Goal: Communication & Community: Answer question/provide support

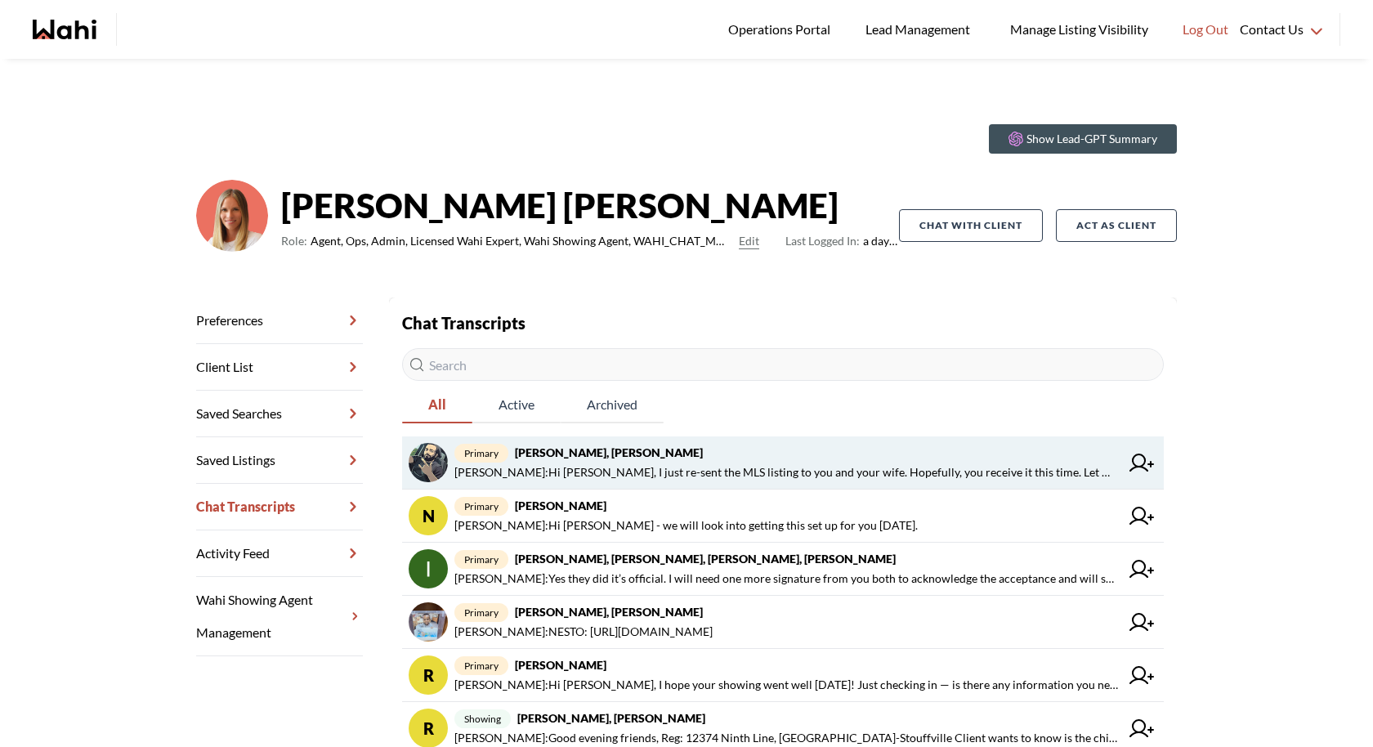
click at [714, 479] on span "Behnam Fazili : Hi Saeid, I just re-sent the MLS listing to you and your wife. …" at bounding box center [786, 473] width 665 height 20
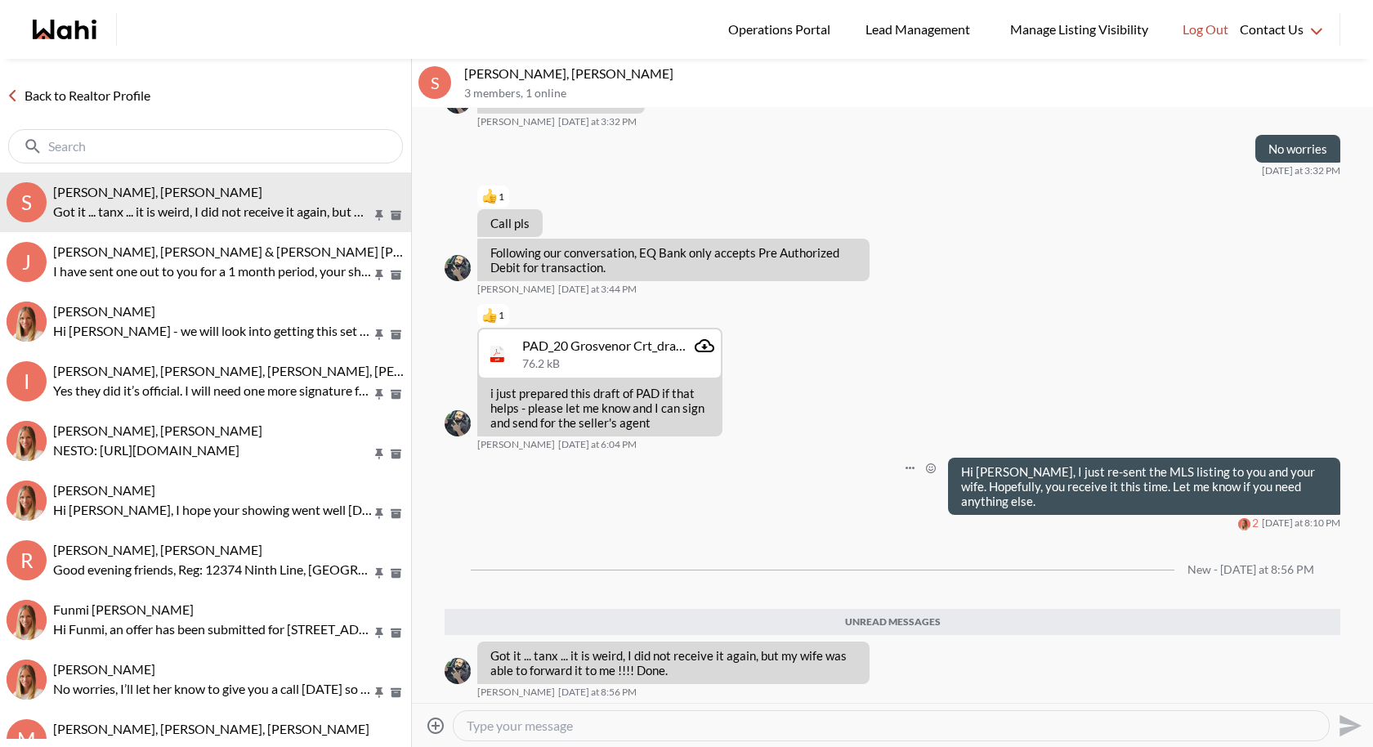
scroll to position [1096, 0]
click at [594, 724] on textarea "Type your message" at bounding box center [891, 726] width 849 height 16
type textarea "A"
type textarea "G"
type textarea "Perfect let me know if you need anything else"
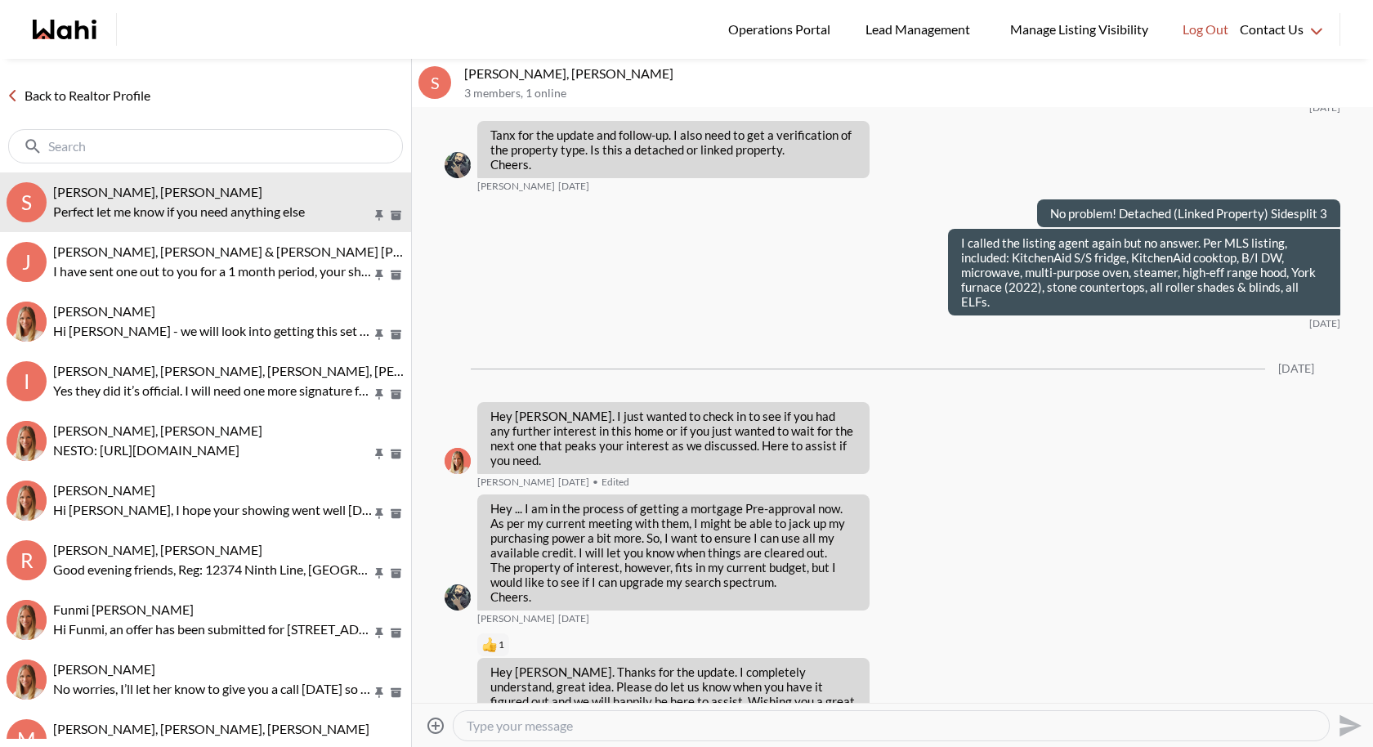
scroll to position [1245, 0]
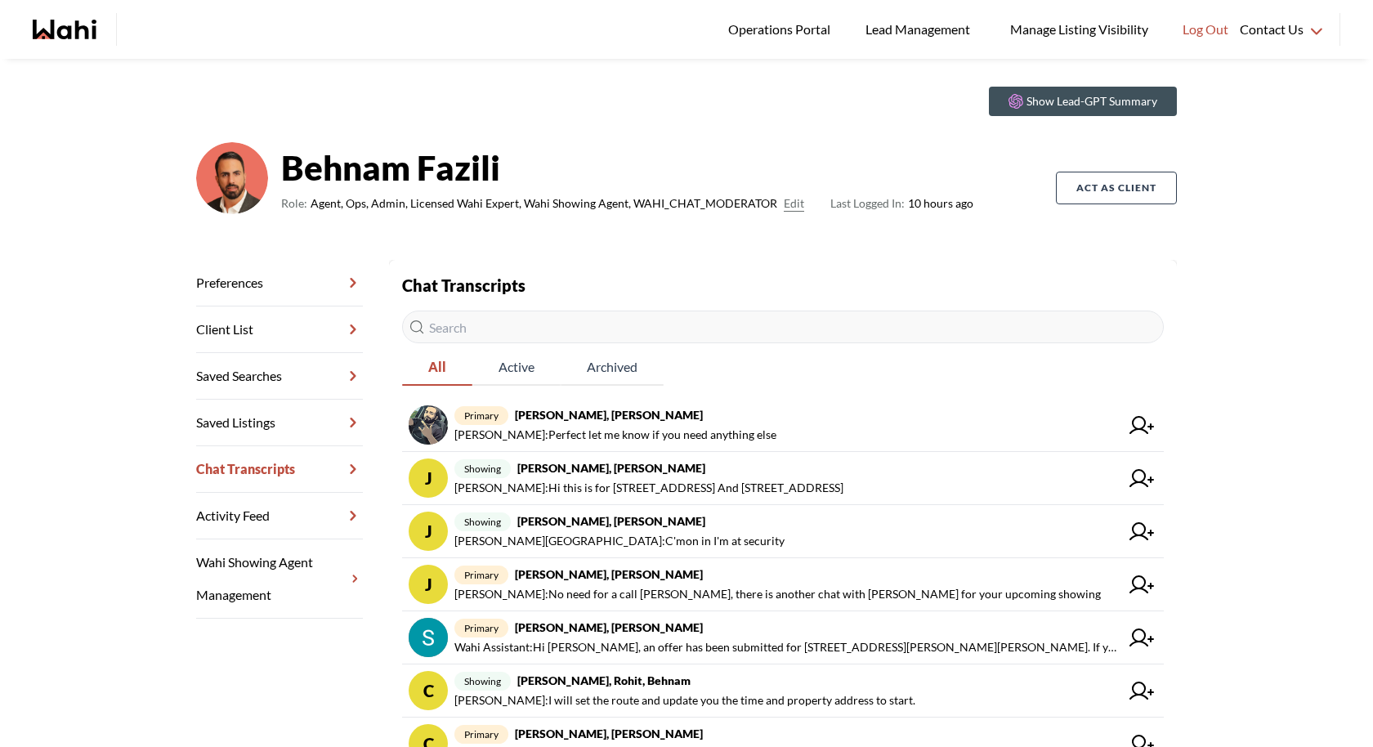
scroll to position [31, 0]
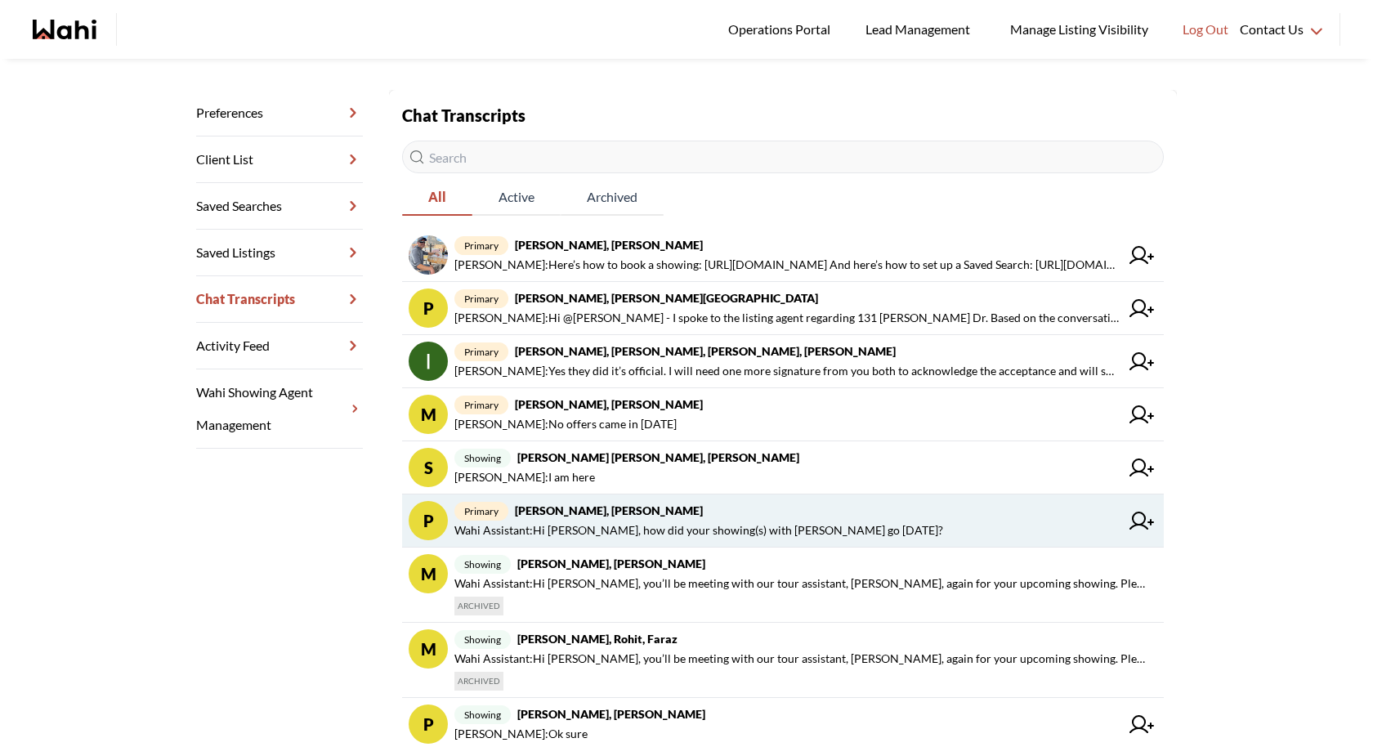
scroll to position [206, 0]
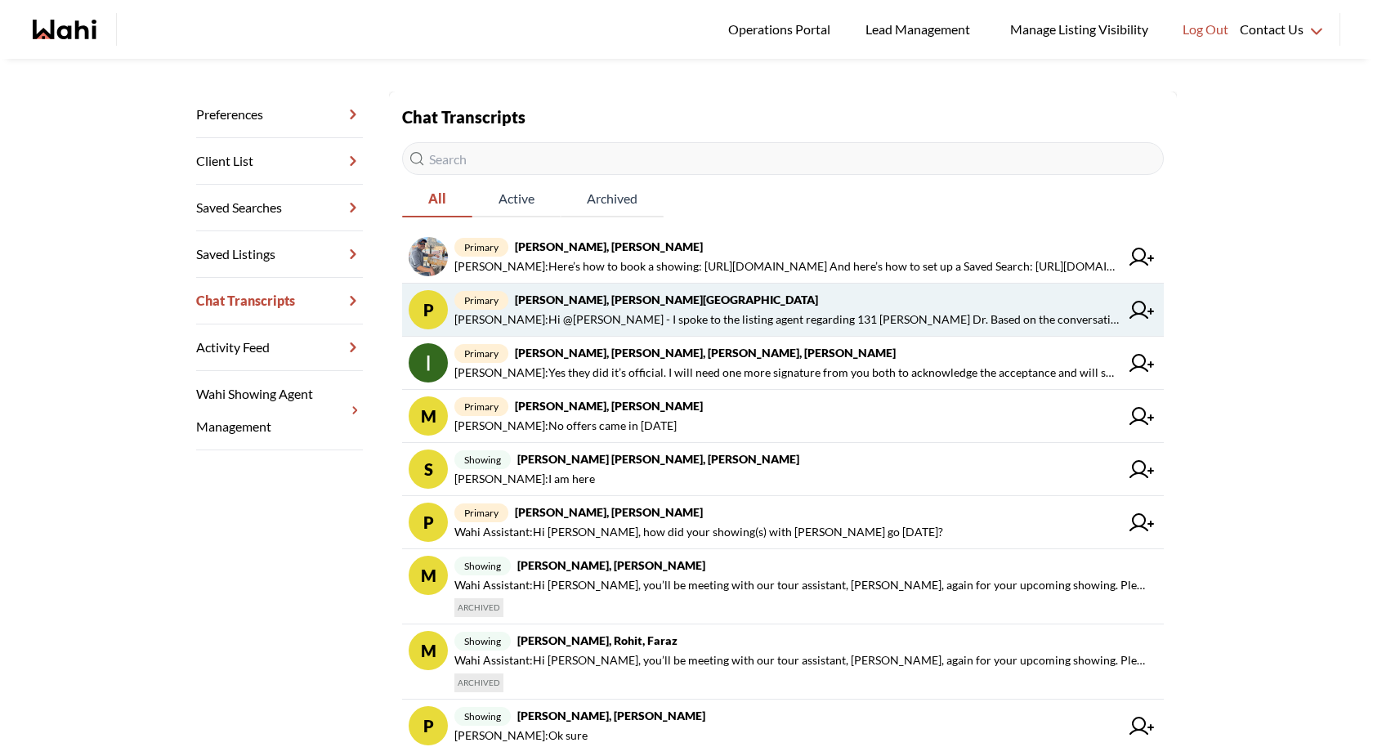
click at [703, 317] on span "Faraz Azam : Hi @Pradeep Pradhan - I spoke to the listing agent regarding 131 R…" at bounding box center [786, 320] width 665 height 20
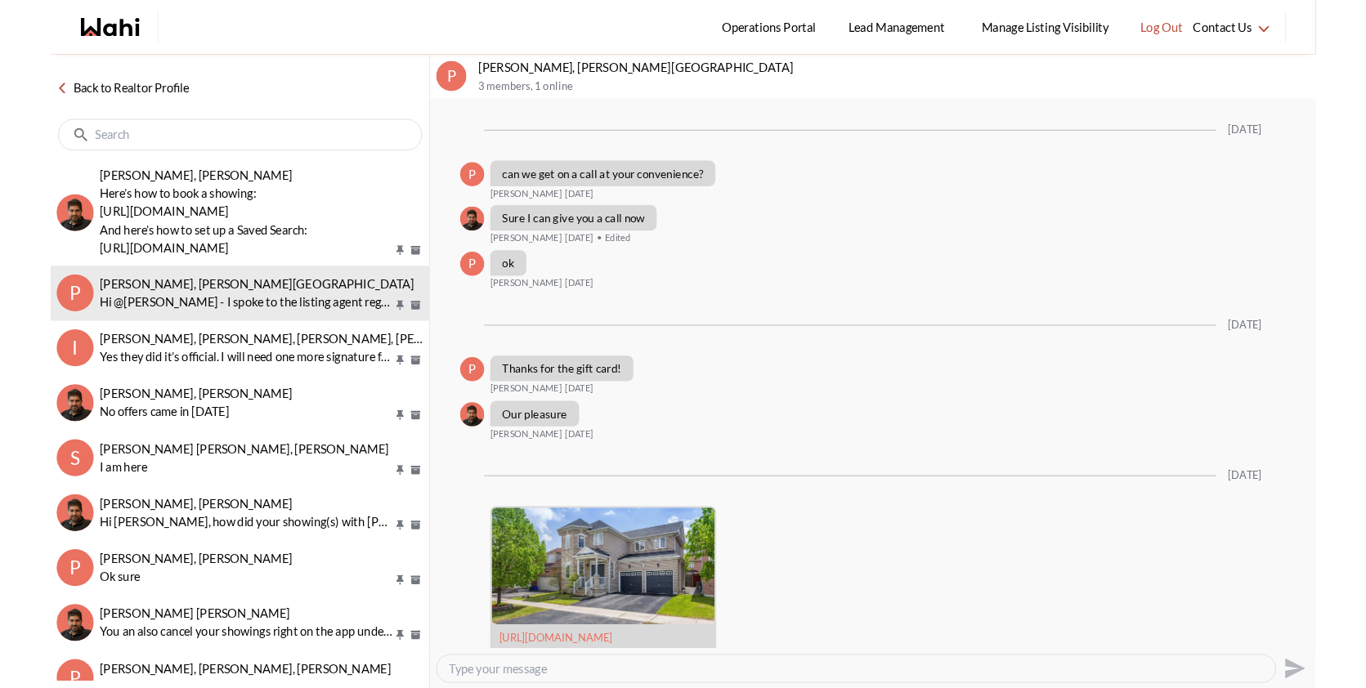
scroll to position [2528, 0]
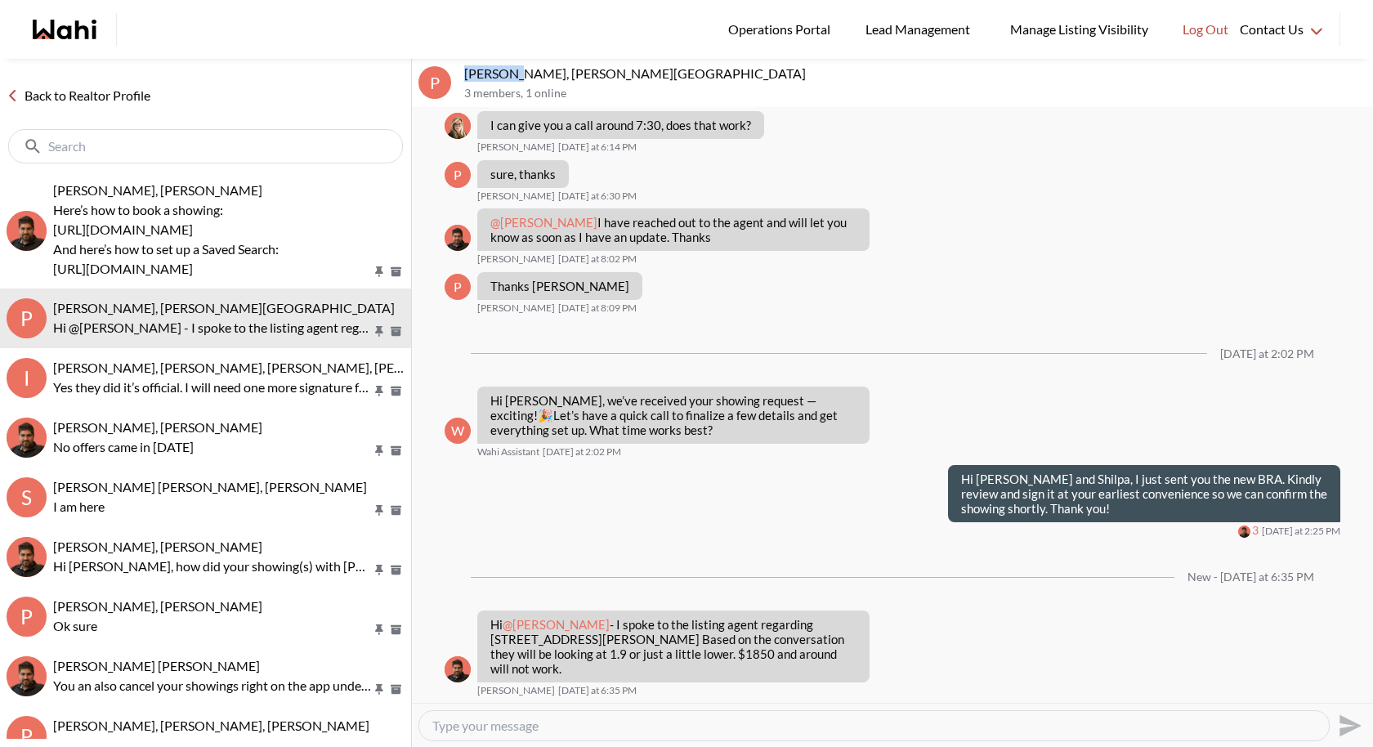
drag, startPoint x: 516, startPoint y: 70, endPoint x: 462, endPoint y: 68, distance: 54.8
click at [462, 68] on div "P Pradeep Pradhan, Shilpa Pradhan, Faraz 3 members , 1 online" at bounding box center [892, 83] width 961 height 49
drag, startPoint x: 653, startPoint y: 73, endPoint x: 570, endPoint y: 69, distance: 82.6
click at [570, 69] on p "Pradeep Pradhan, Shilpa Pradhan, Faraz" at bounding box center [915, 73] width 902 height 16
copy p "Shilpa Pradhan"
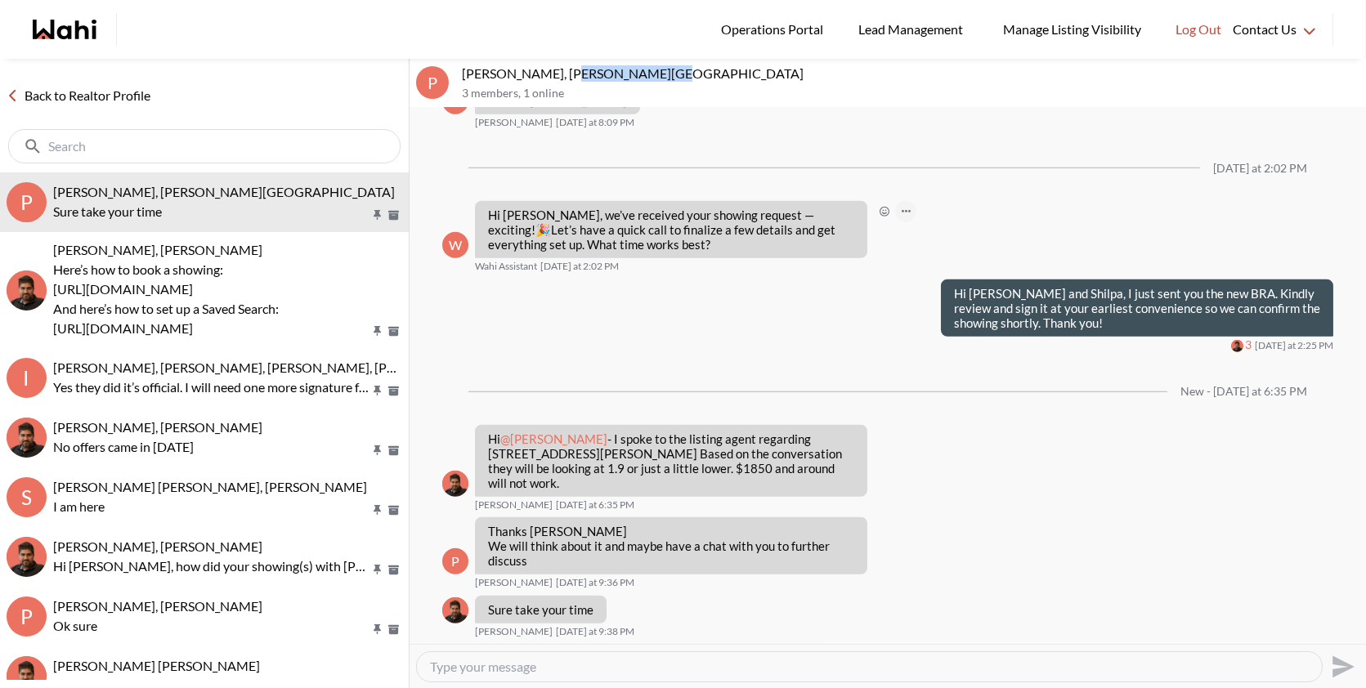
scroll to position [2714, 0]
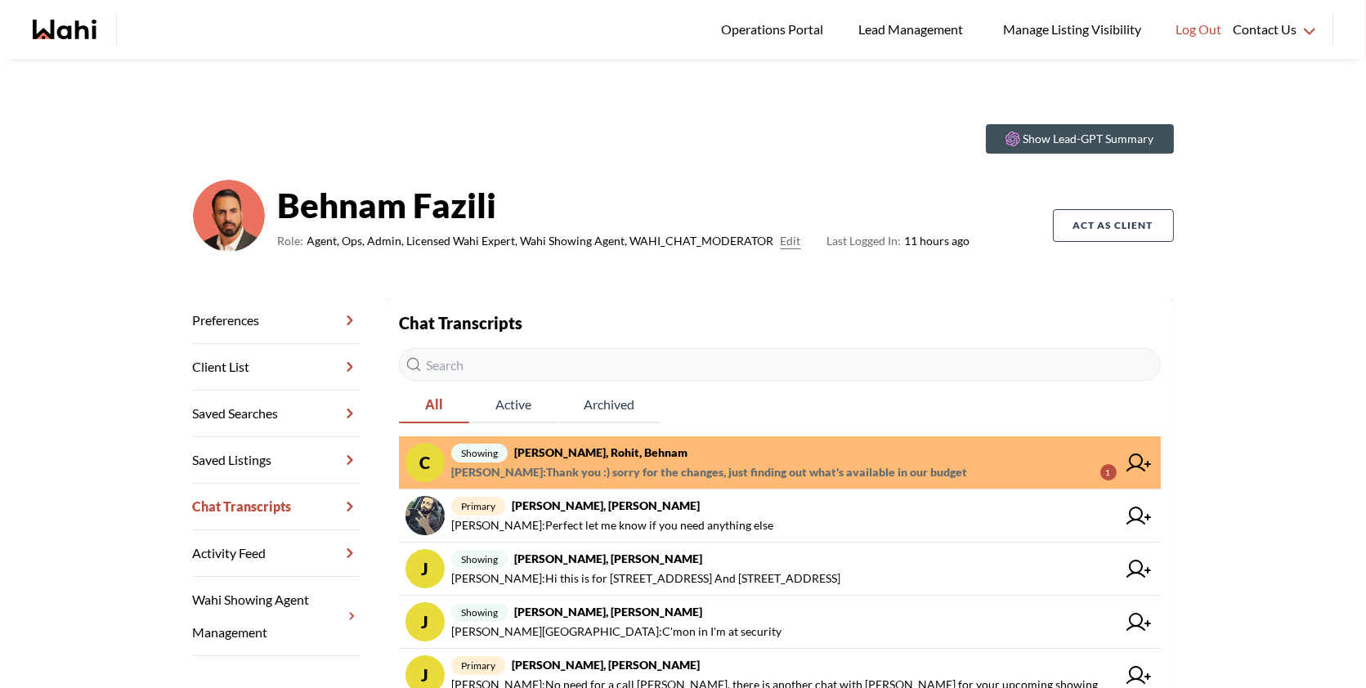
click at [841, 449] on span "showing Caroline Rouben, Rohit, Behnam" at bounding box center [783, 453] width 665 height 20
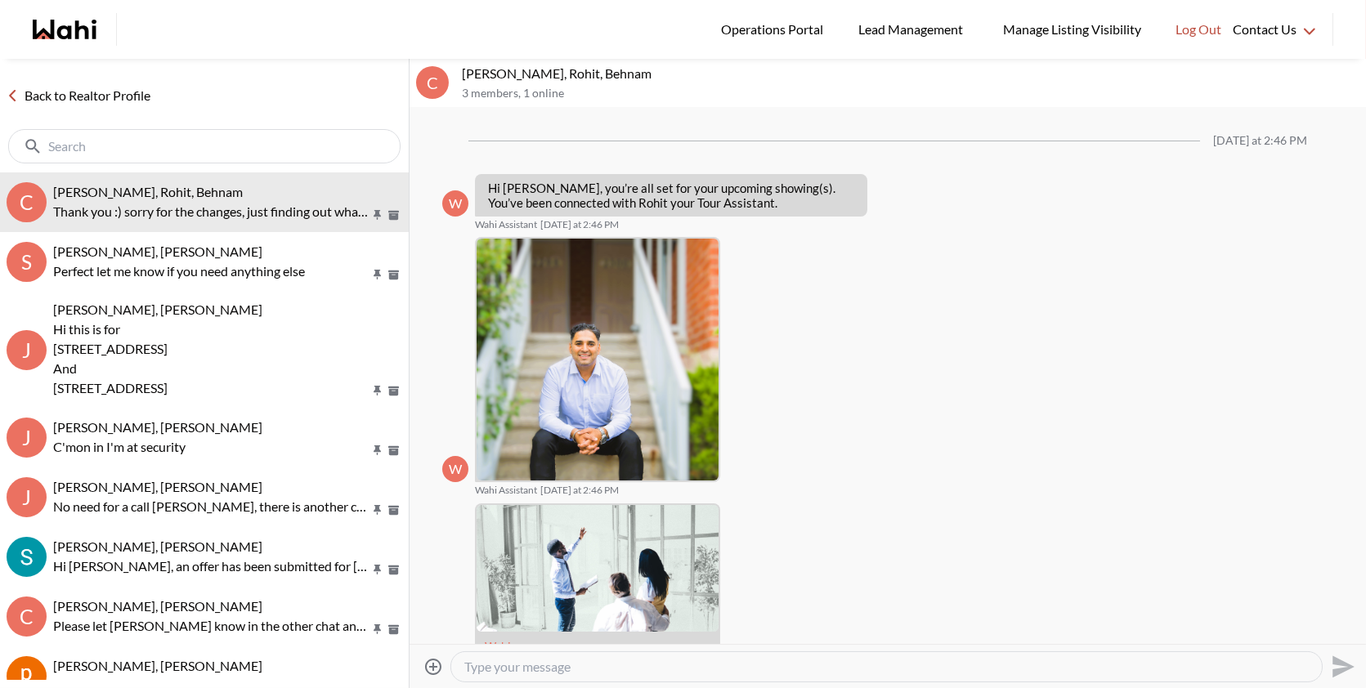
scroll to position [995, 0]
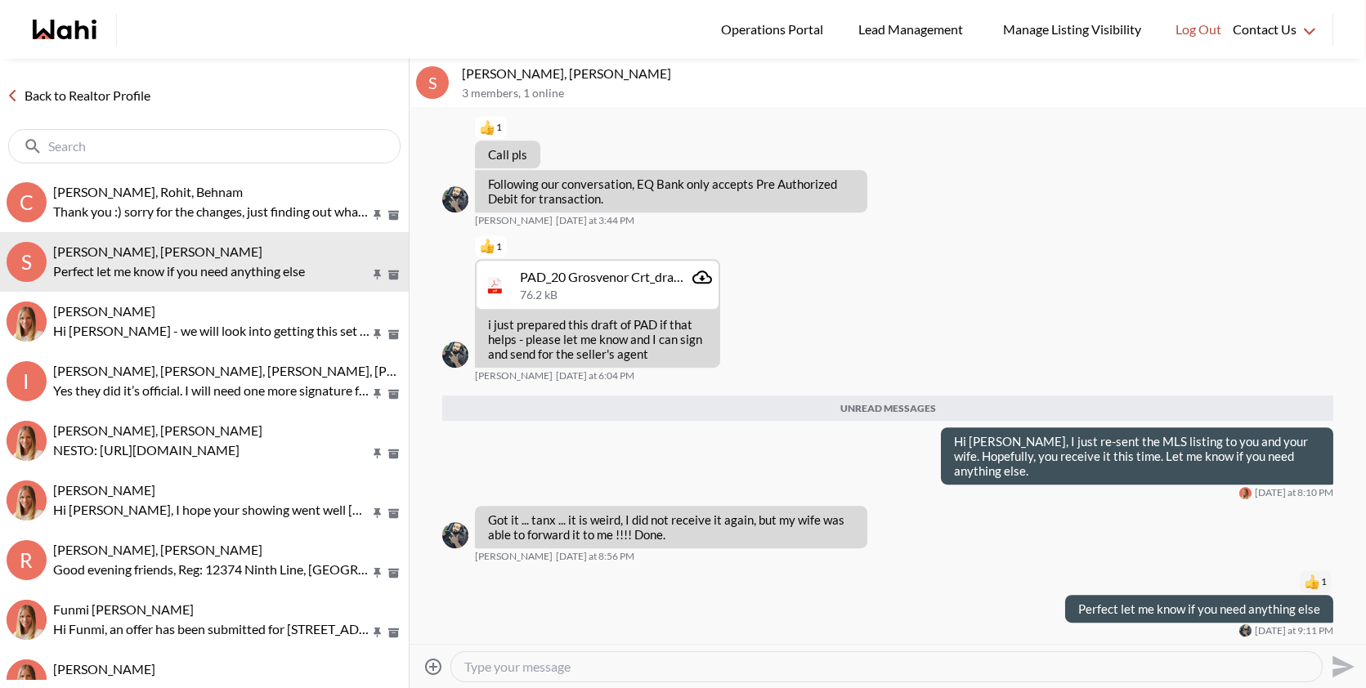
scroll to position [9667, 0]
